Goal: Task Accomplishment & Management: Manage account settings

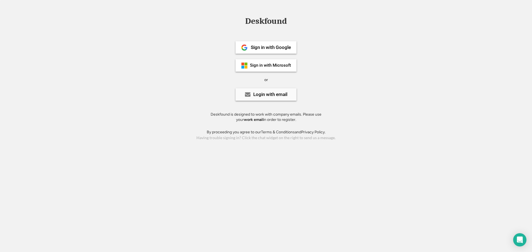
click at [268, 94] on div "Login with email" at bounding box center [270, 94] width 34 height 5
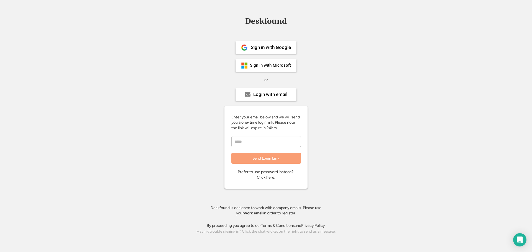
click at [255, 147] on input "email" at bounding box center [266, 141] width 70 height 11
click at [287, 171] on div "Prefer to use password instead? Click here." at bounding box center [266, 174] width 56 height 11
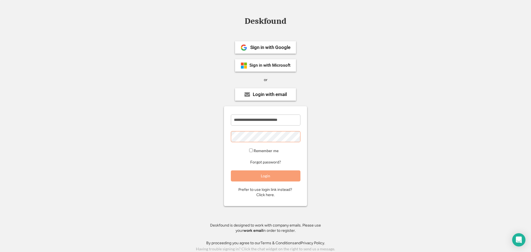
click at [255, 174] on button "Login" at bounding box center [266, 176] width 70 height 11
